Goal: Task Accomplishment & Management: Use online tool/utility

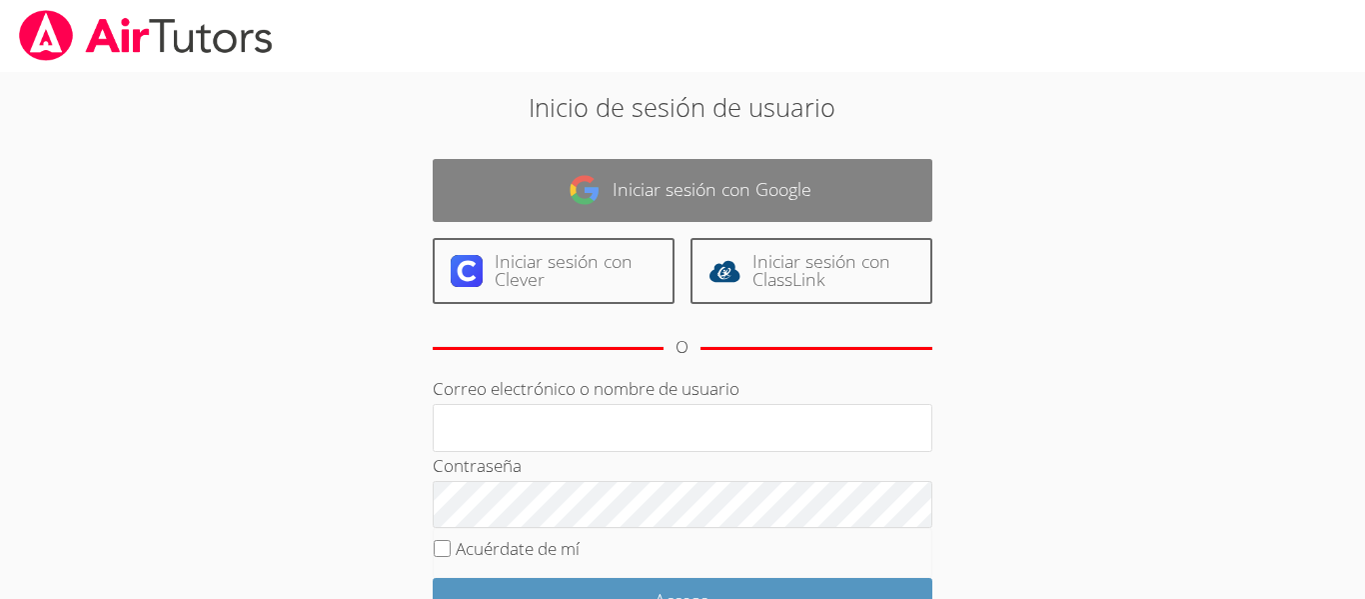
click at [859, 181] on link "Iniciar sesión con Google" at bounding box center [683, 190] width 500 height 63
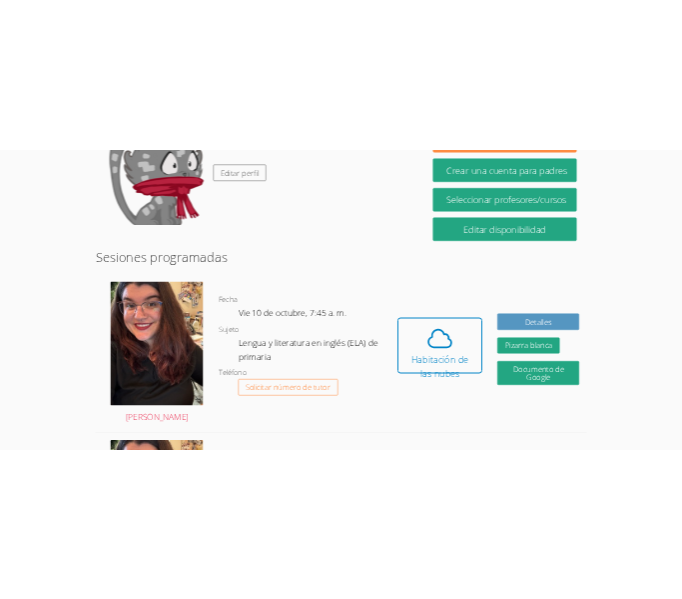
scroll to position [374, 0]
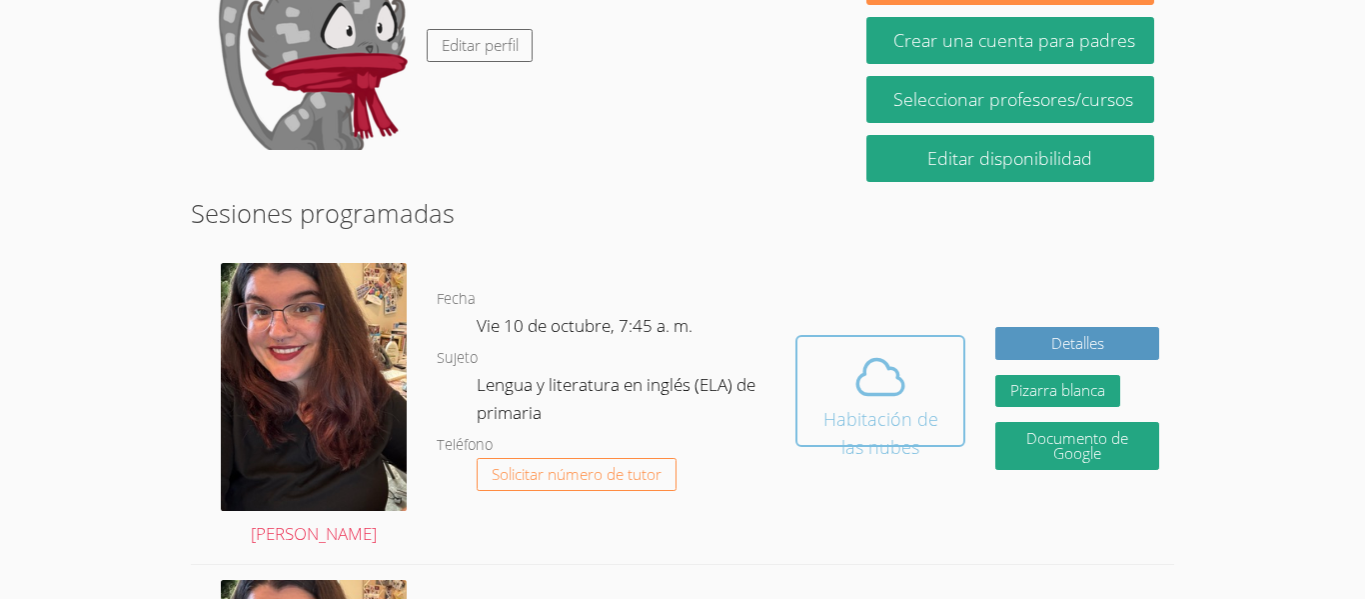
click at [930, 399] on span at bounding box center [880, 377] width 142 height 56
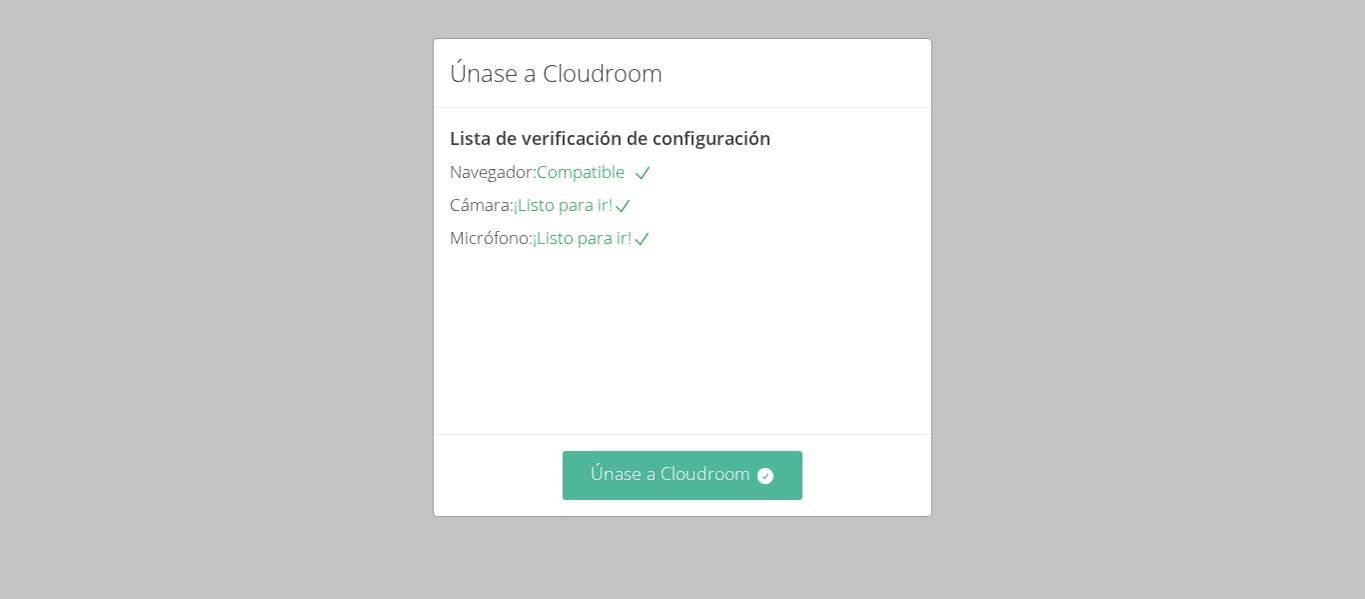
click at [699, 458] on button "Únase a Cloudroom" at bounding box center [683, 475] width 241 height 49
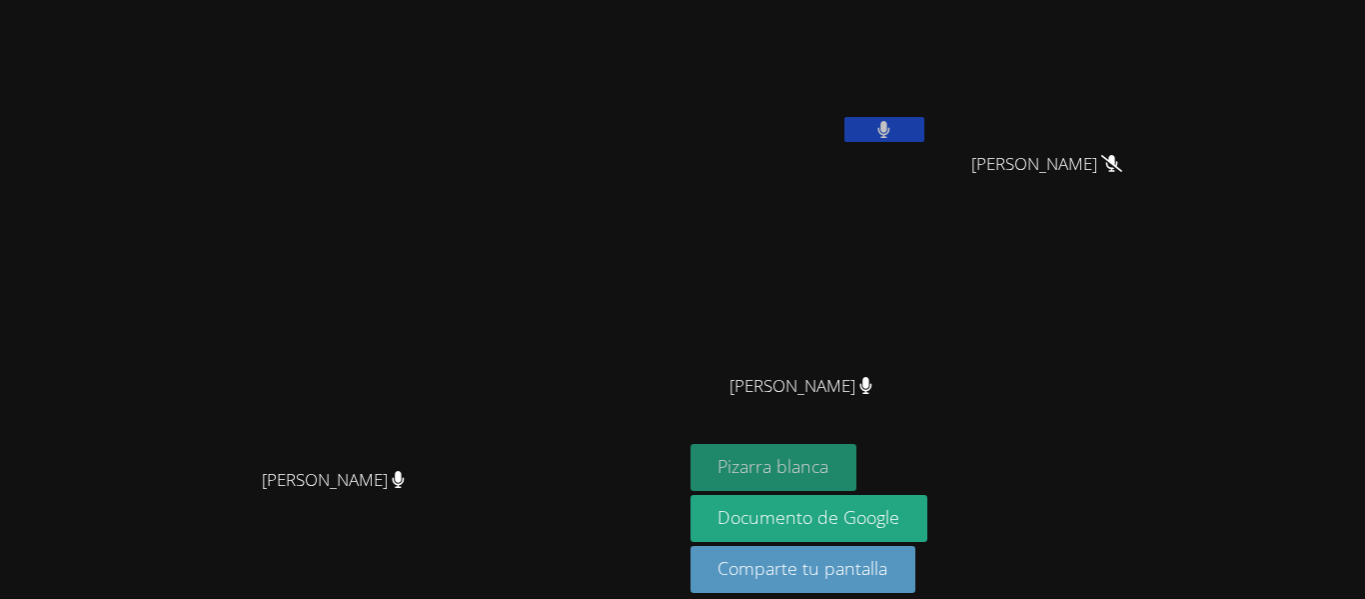
click at [828, 460] on font "Pizarra blanca" at bounding box center [772, 466] width 111 height 24
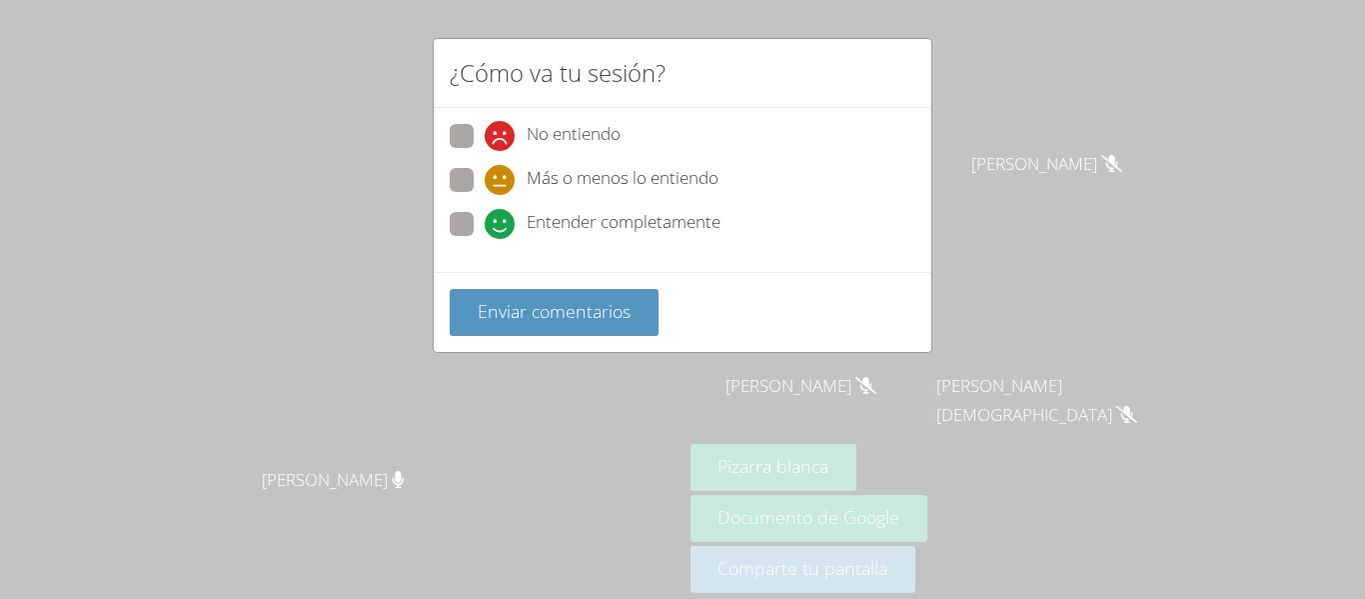
click at [602, 235] on span "Entender completamente" at bounding box center [624, 224] width 194 height 30
click at [502, 229] on input "Entender completamente" at bounding box center [493, 220] width 17 height 17
radio input "true"
click at [584, 189] on span "Más o menos lo entiendo" at bounding box center [623, 180] width 192 height 30
click at [502, 185] on input "Más o menos lo entiendo" at bounding box center [493, 176] width 17 height 17
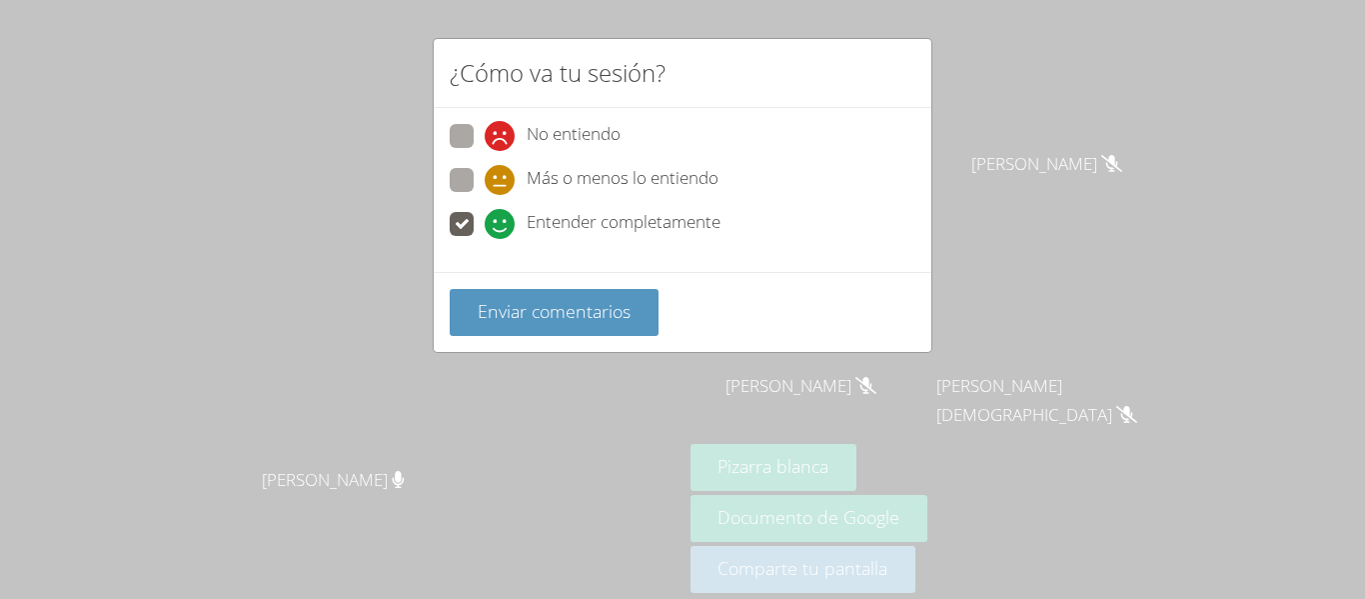
radio input "true"
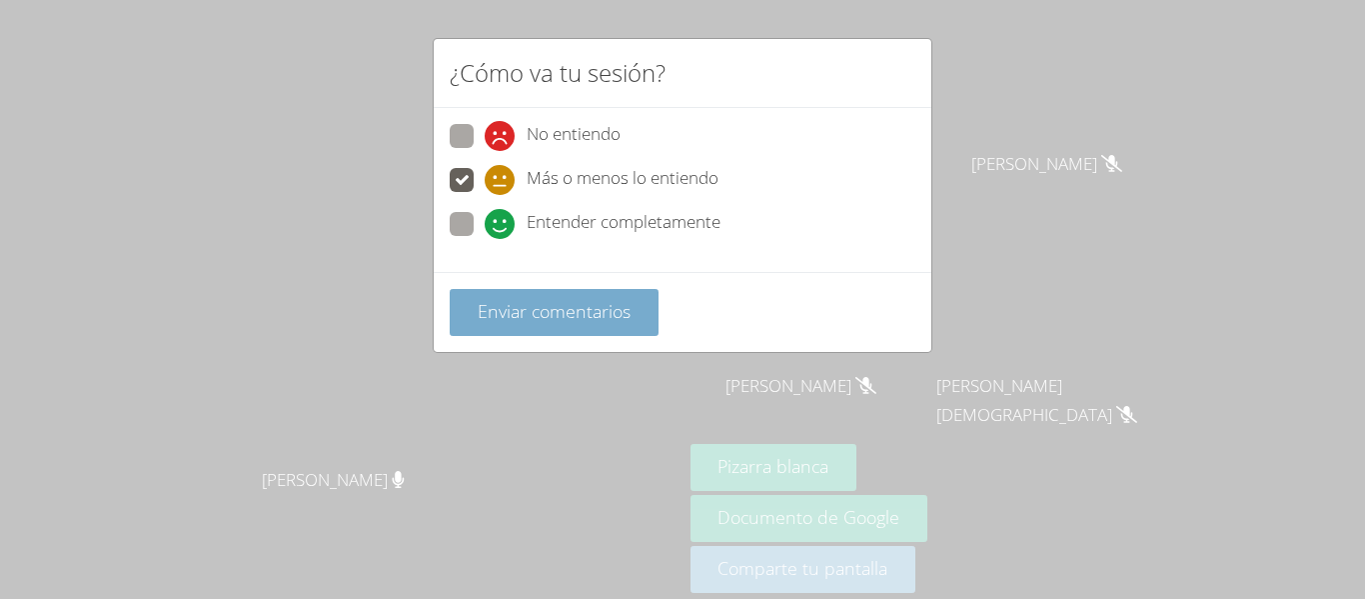
click at [586, 310] on font "Enviar comentarios" at bounding box center [554, 311] width 153 height 24
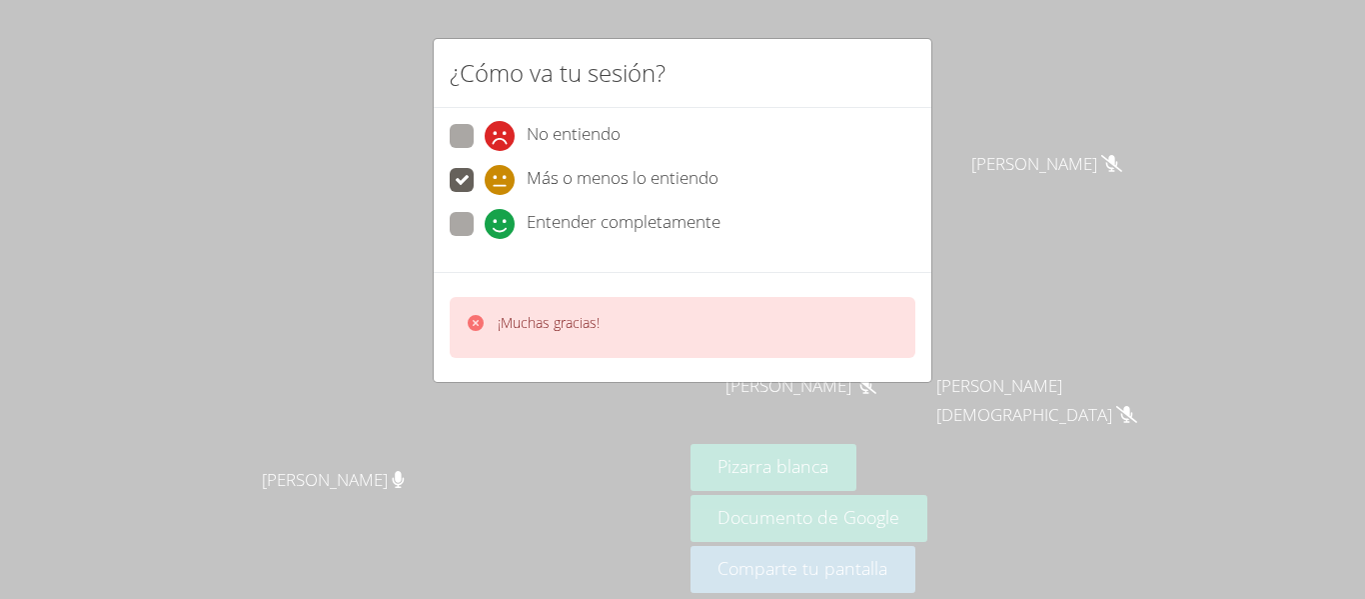
click at [525, 123] on div "No entiendo" at bounding box center [553, 136] width 136 height 30
click at [502, 124] on input "No entiendo" at bounding box center [493, 132] width 17 height 17
radio input "true"
click at [554, 181] on font "Más o menos lo entiendo" at bounding box center [623, 177] width 192 height 23
click at [502, 181] on input "Más o menos lo entiendo" at bounding box center [493, 176] width 17 height 17
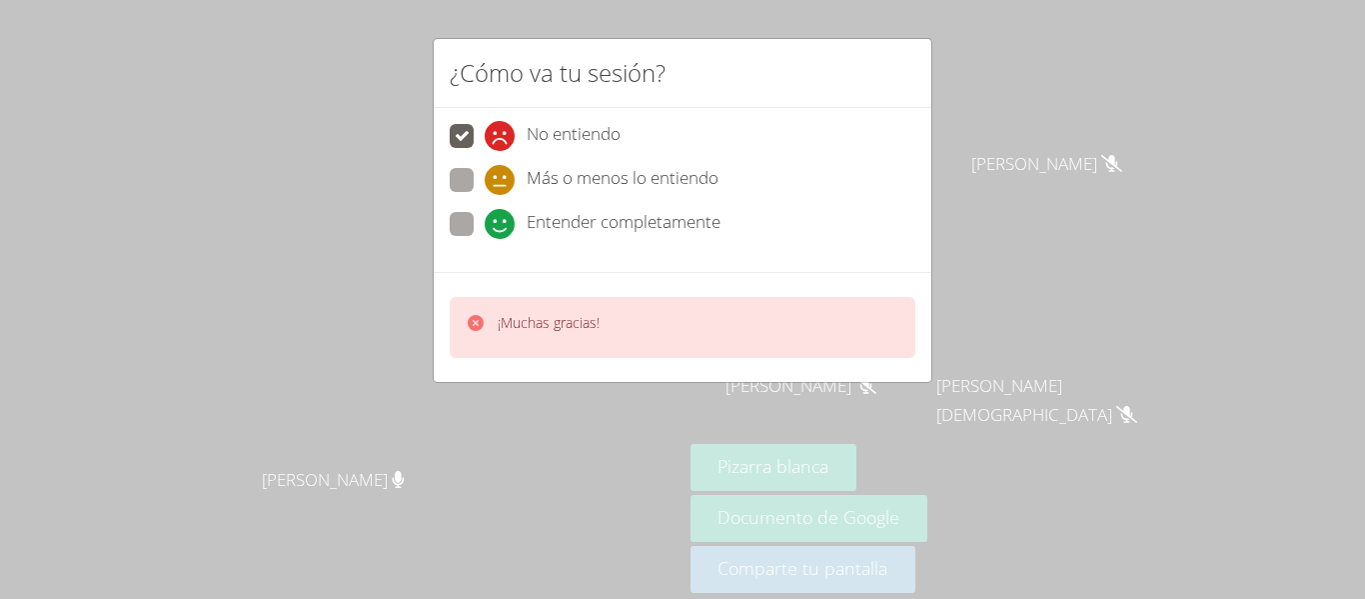
radio input "true"
